Goal: Task Accomplishment & Management: Use online tool/utility

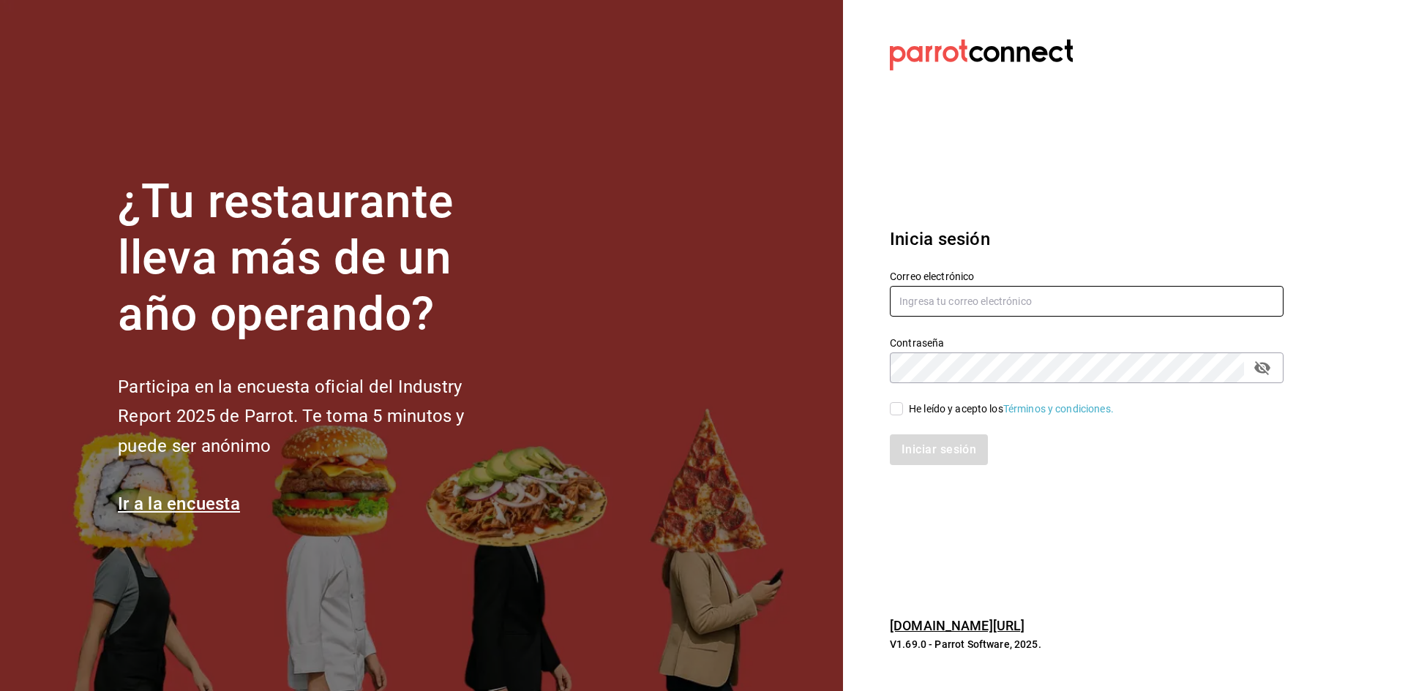
click at [1024, 299] on input "text" at bounding box center [1087, 301] width 394 height 31
type input "H"
type input "hotelesmiranchito@hotmail.com"
click at [929, 406] on div "He leído y acepto los Términos y condiciones." at bounding box center [1011, 409] width 205 height 15
click at [903, 406] on input "He leído y acepto los Términos y condiciones." at bounding box center [896, 408] width 13 height 13
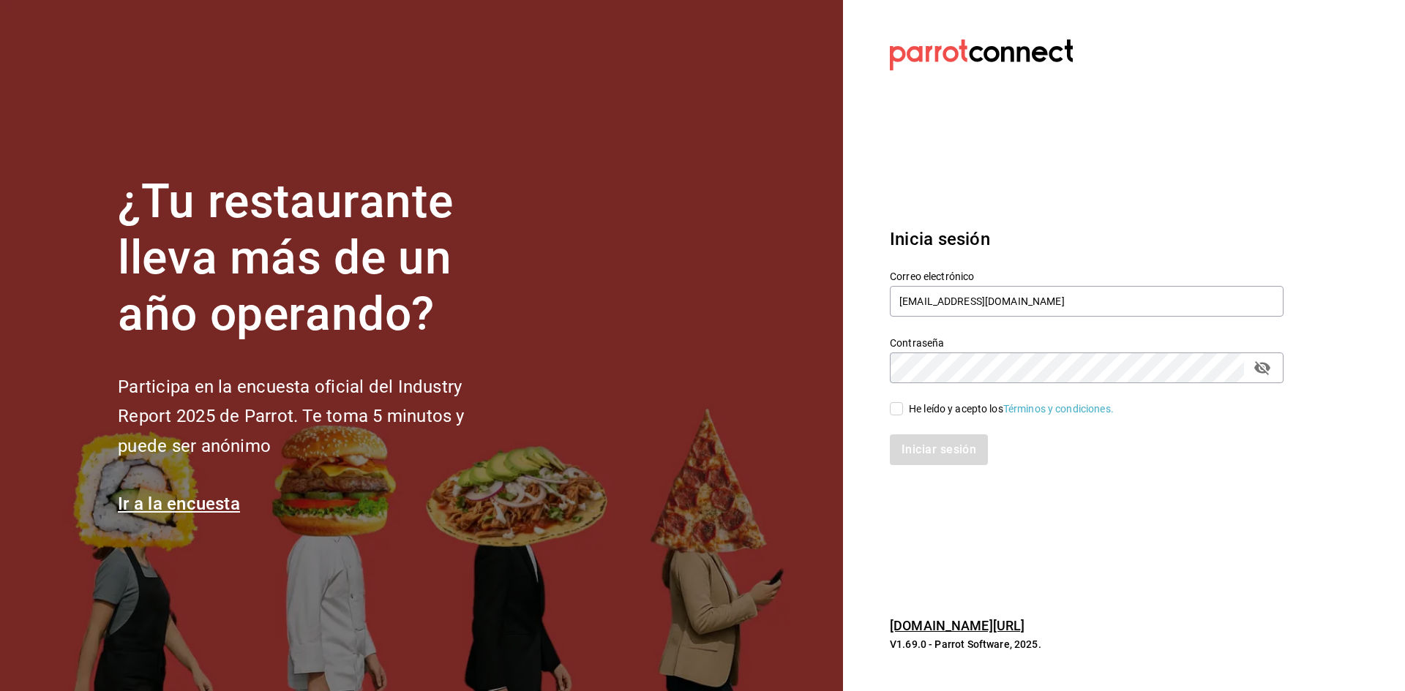
checkbox input "true"
click at [928, 454] on button "Iniciar sesión" at bounding box center [940, 450] width 100 height 31
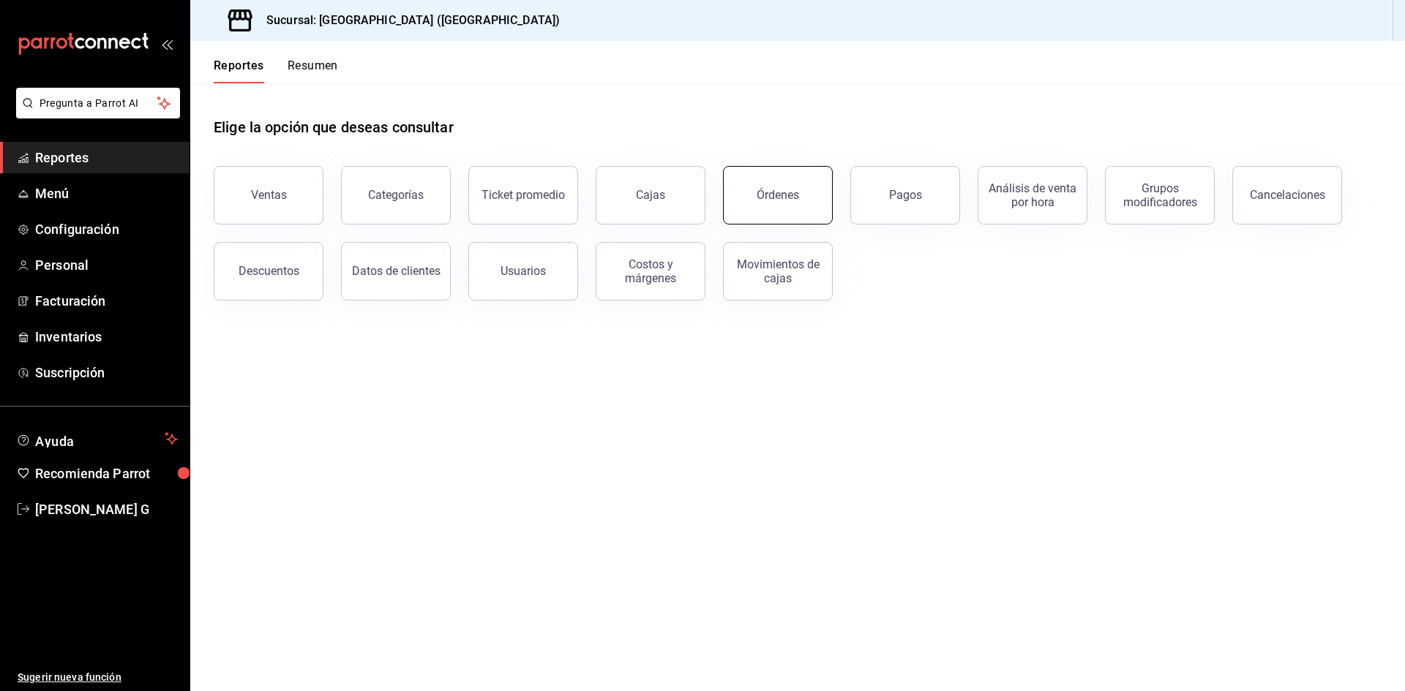
click at [760, 191] on div "Órdenes" at bounding box center [777, 195] width 42 height 14
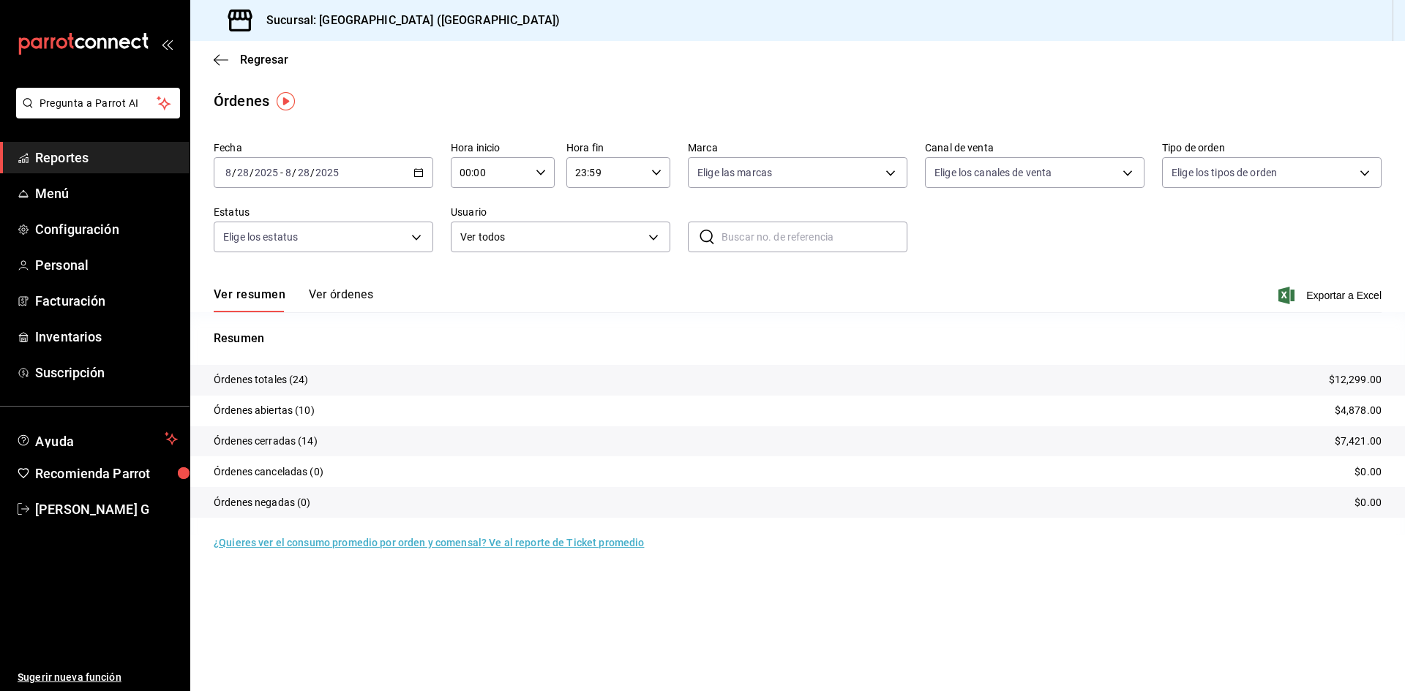
click at [360, 300] on button "Ver órdenes" at bounding box center [341, 300] width 64 height 25
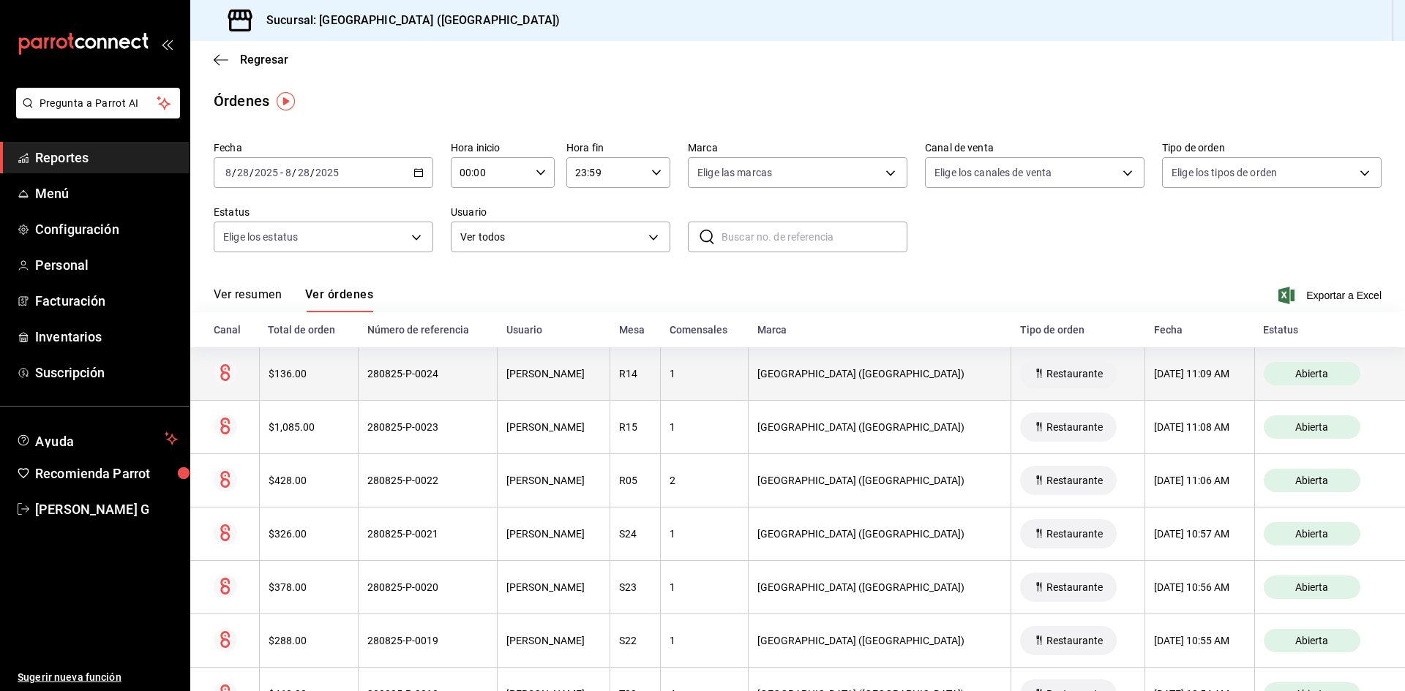
click at [397, 384] on th "280825-P-0024" at bounding box center [427, 374] width 139 height 53
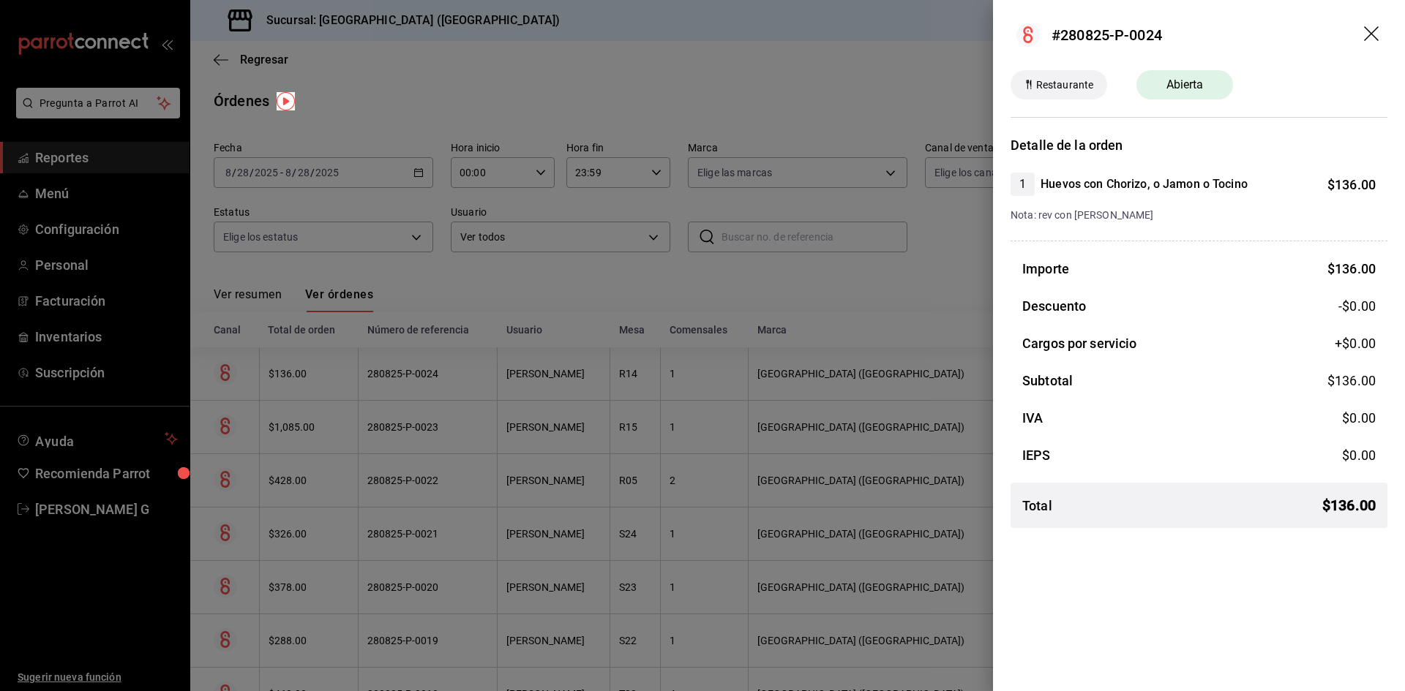
click at [1375, 32] on icon "drag" at bounding box center [1373, 35] width 18 height 18
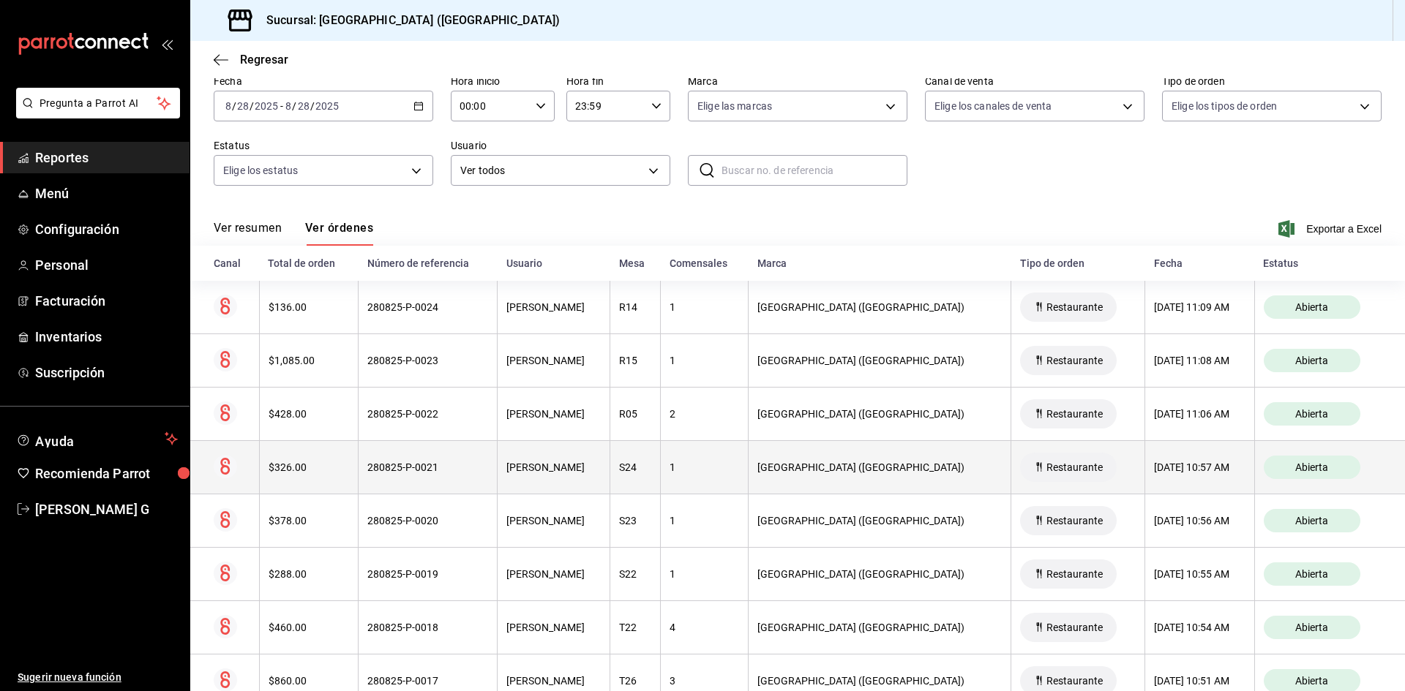
scroll to position [146, 0]
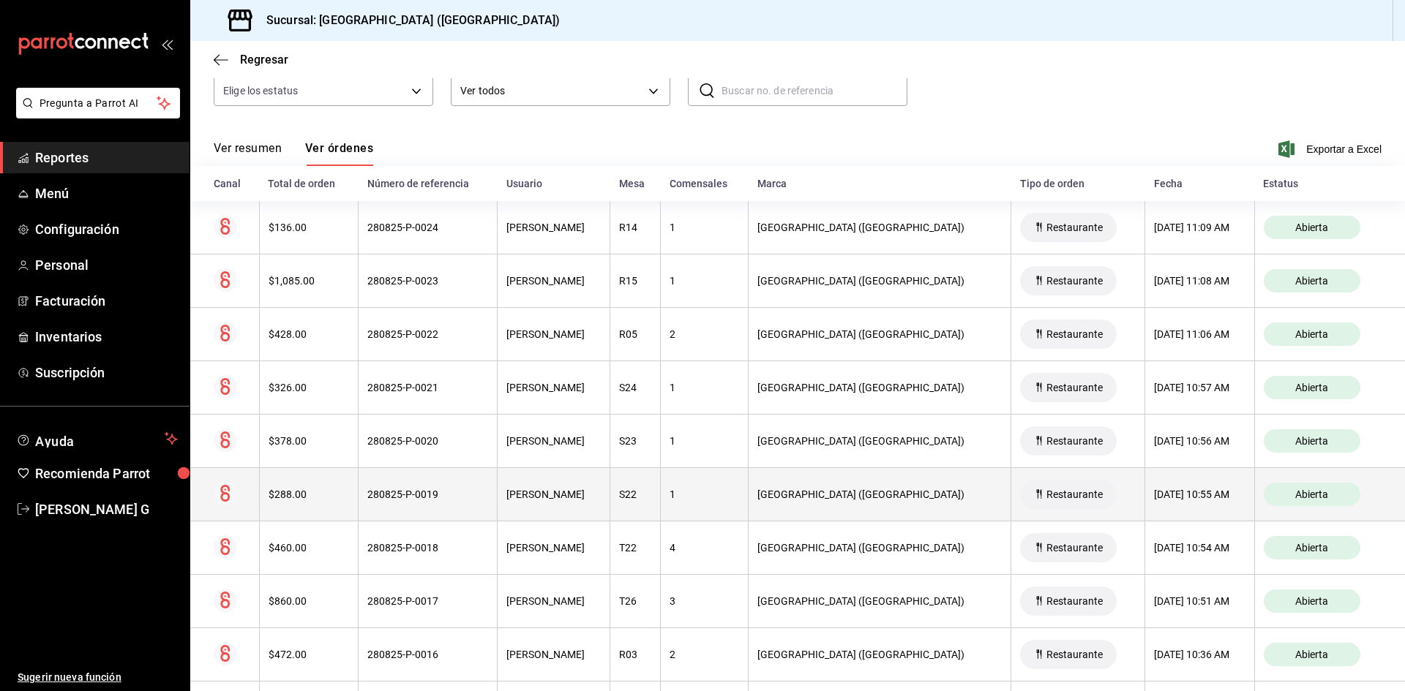
click at [330, 498] on div "$288.00" at bounding box center [309, 495] width 80 height 12
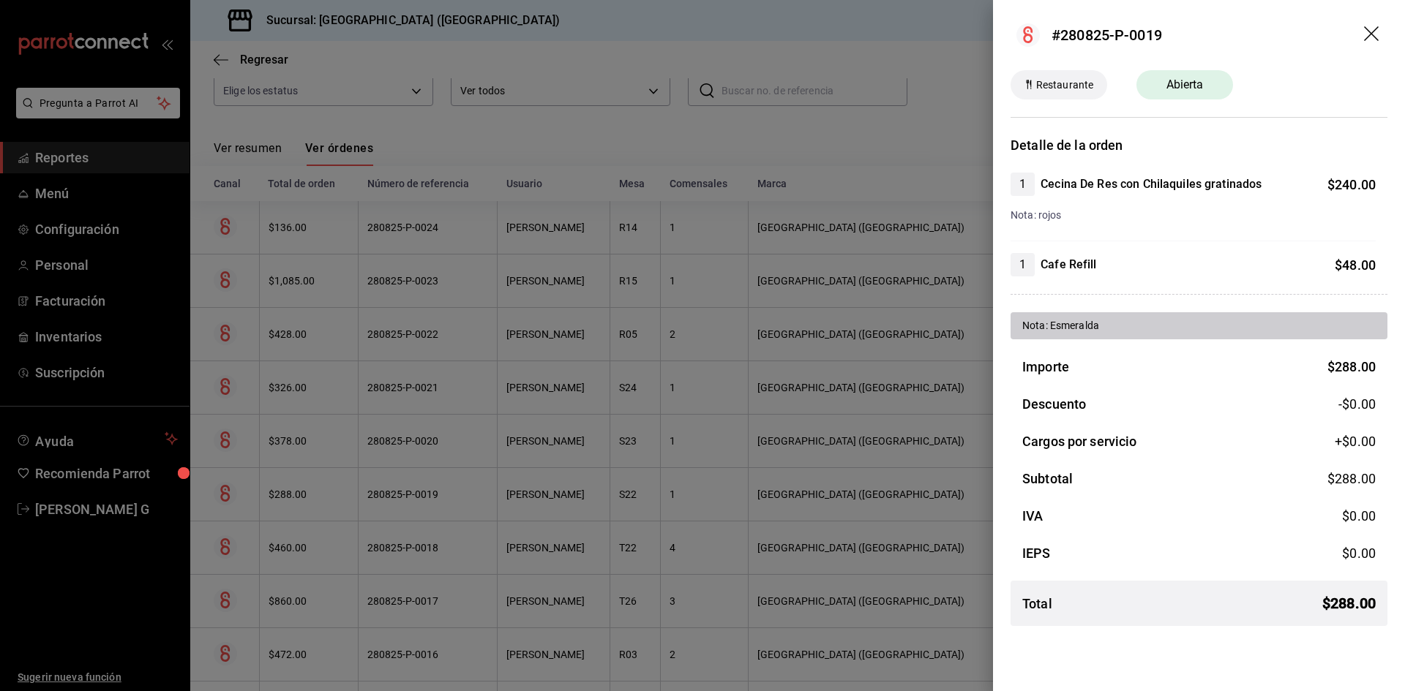
click at [1364, 38] on icon "drag" at bounding box center [1373, 35] width 18 height 18
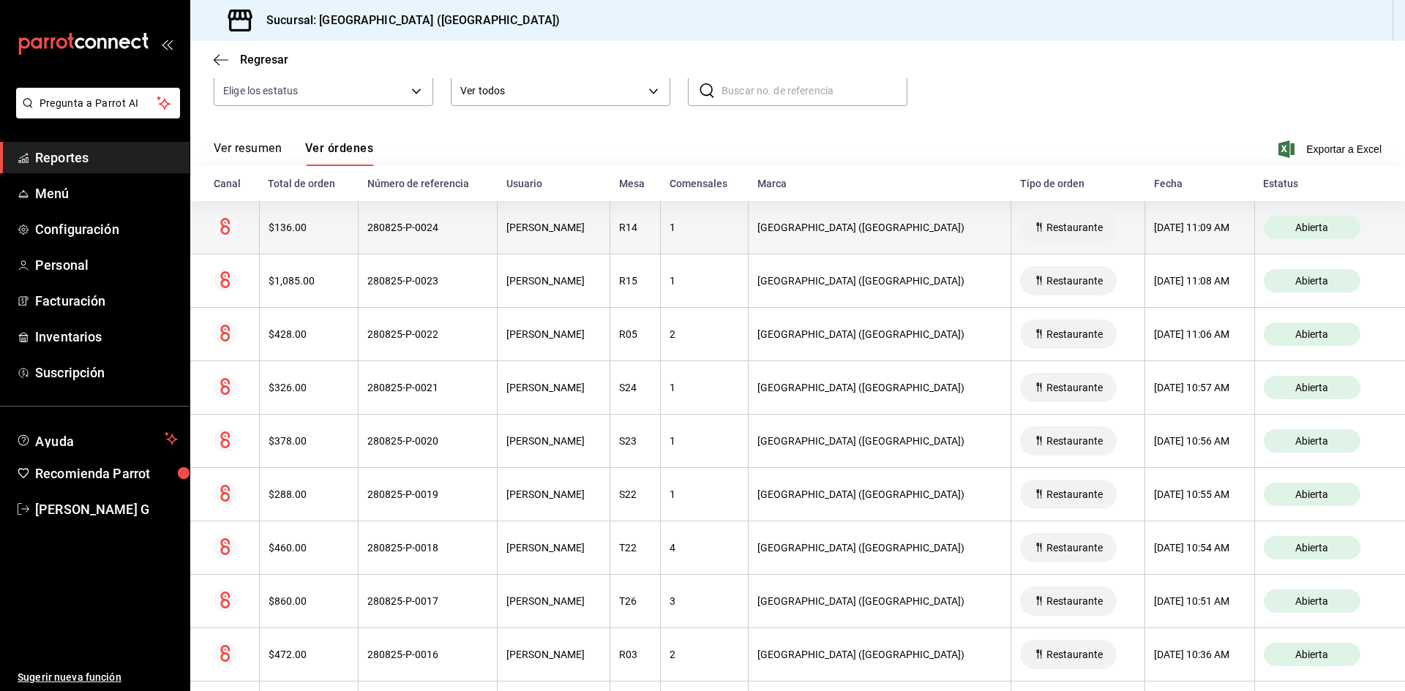
click at [576, 249] on th "BELEM MILLAN" at bounding box center [554, 227] width 113 height 53
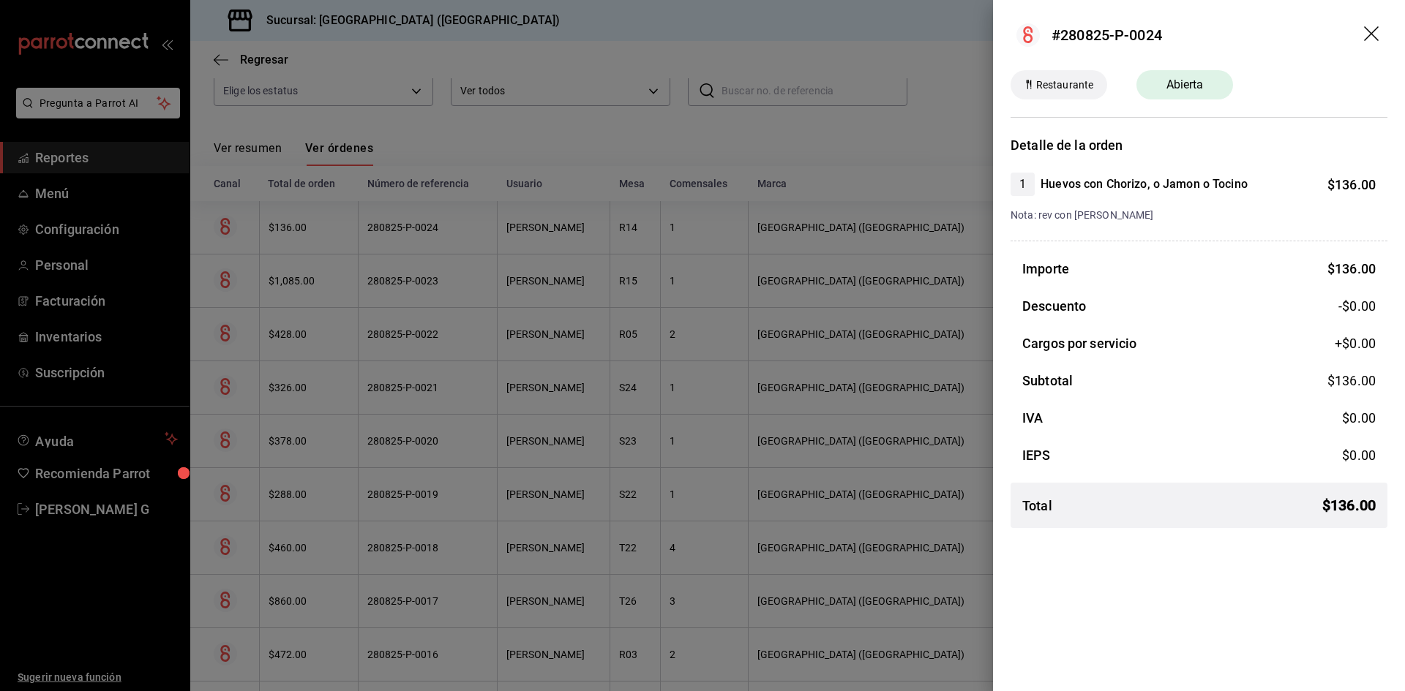
drag, startPoint x: 1371, startPoint y: 40, endPoint x: 1368, endPoint y: 83, distance: 44.0
click at [1374, 61] on header "#280825-P-0024" at bounding box center [1199, 35] width 412 height 70
click at [1082, 219] on span "Nota: rev con tocino" at bounding box center [1081, 215] width 143 height 12
click at [1102, 213] on span "Nota: rev con tocino" at bounding box center [1081, 215] width 143 height 12
click at [1103, 217] on span "Nota: rev con tocino" at bounding box center [1081, 215] width 143 height 12
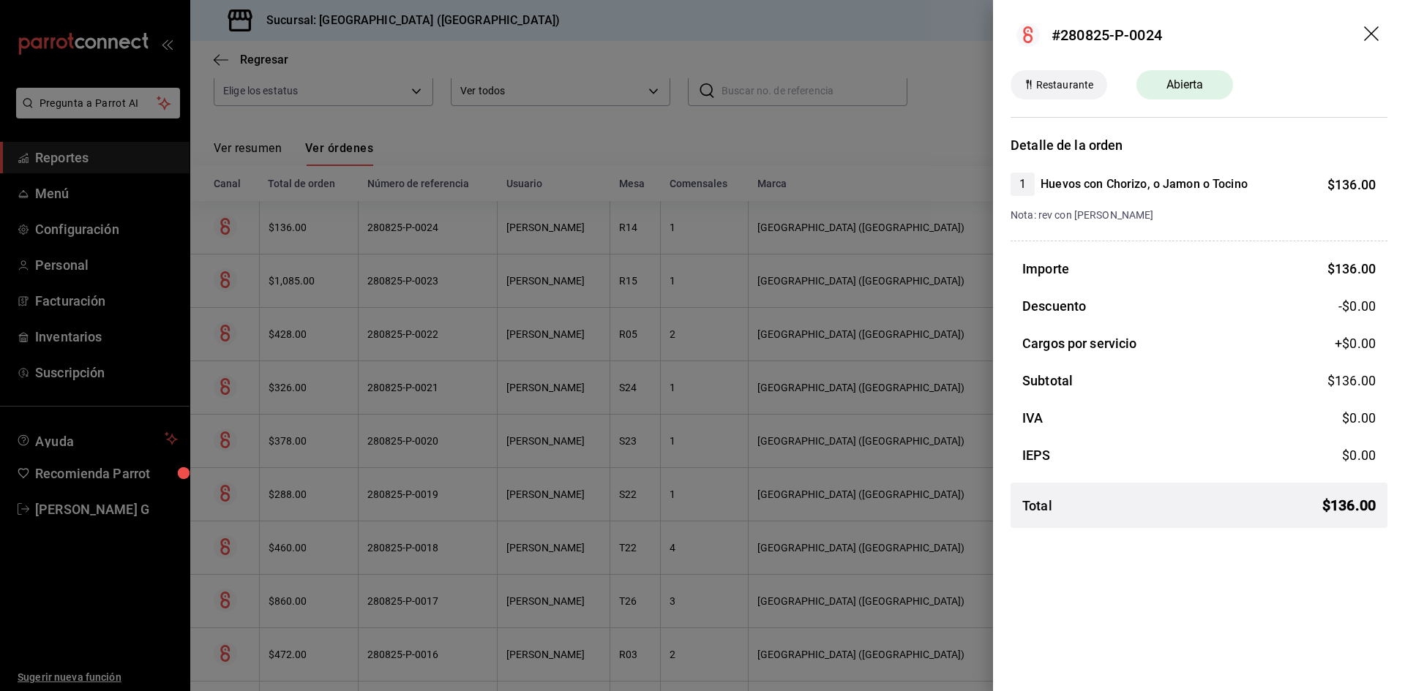
click at [1373, 39] on icon "drag" at bounding box center [1373, 35] width 18 height 18
